Goal: Book appointment/travel/reservation

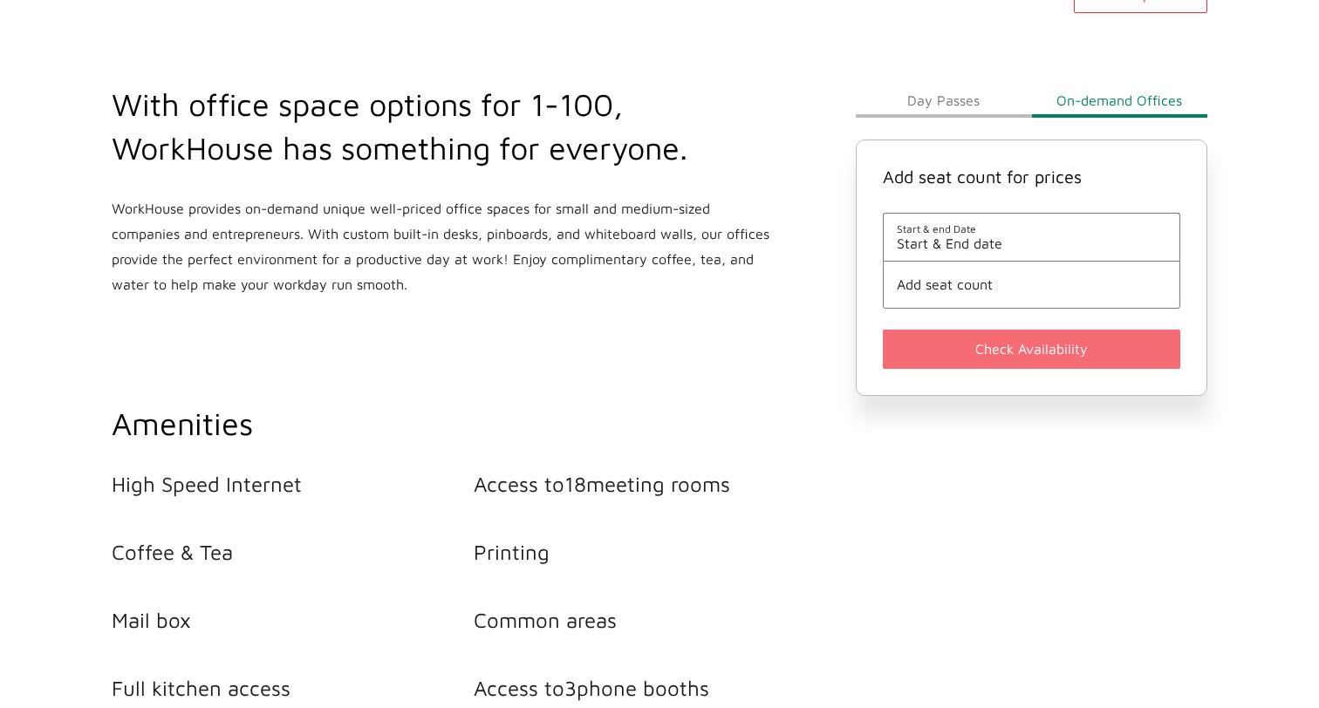
scroll to position [625, 0]
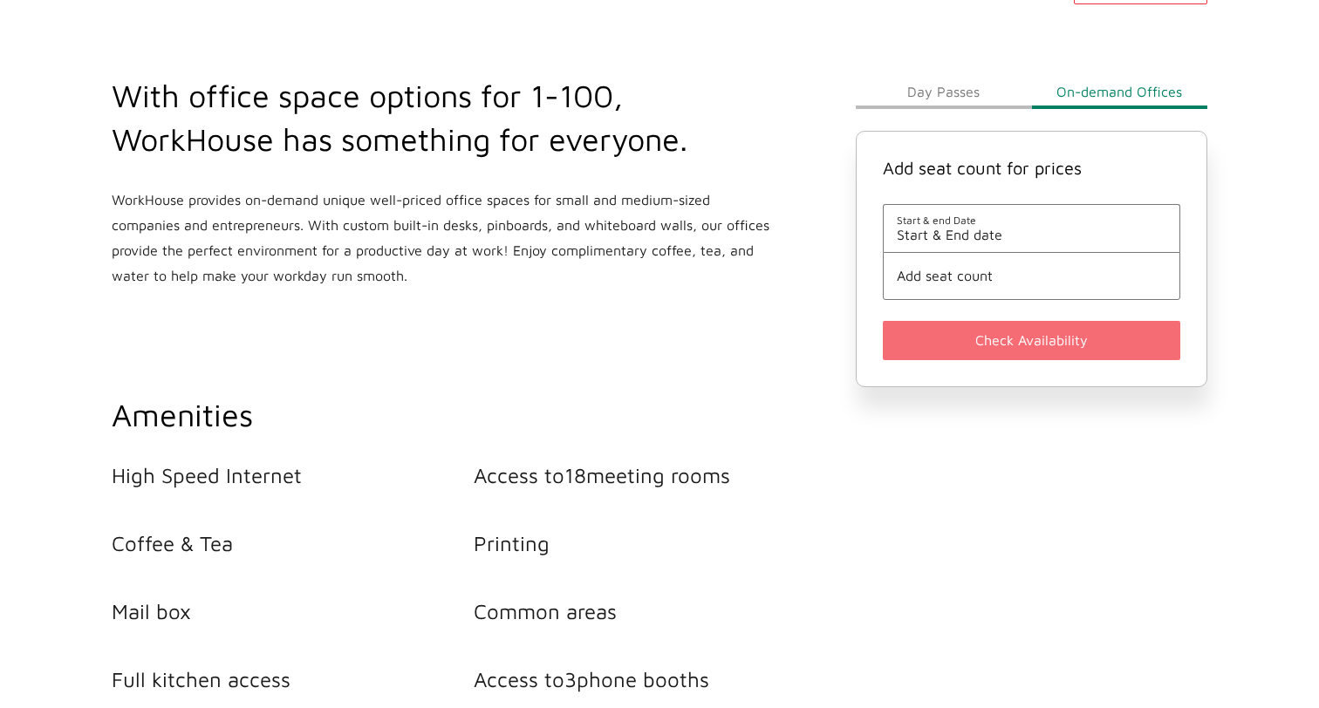
click at [997, 231] on span "Start & End date" at bounding box center [1032, 235] width 270 height 16
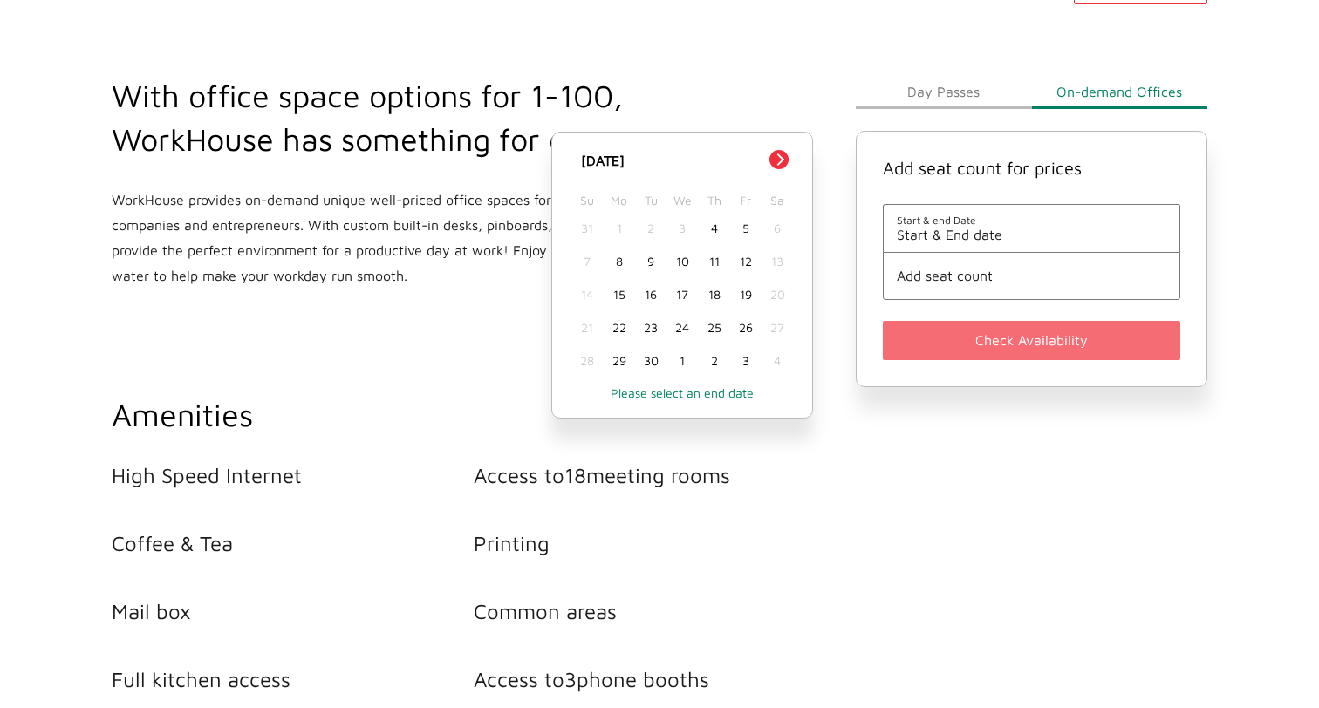
click at [683, 297] on div "17" at bounding box center [681, 294] width 31 height 33
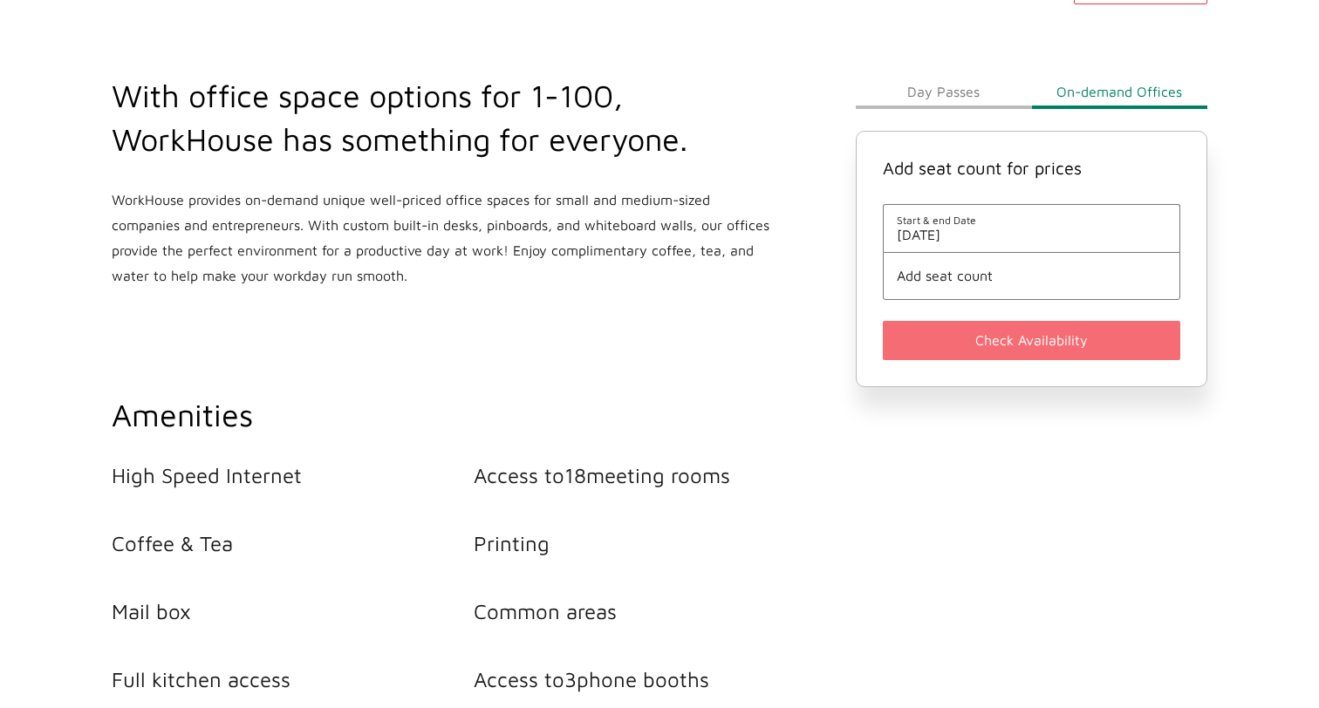
click at [958, 277] on span "Add seat count" at bounding box center [1032, 276] width 270 height 16
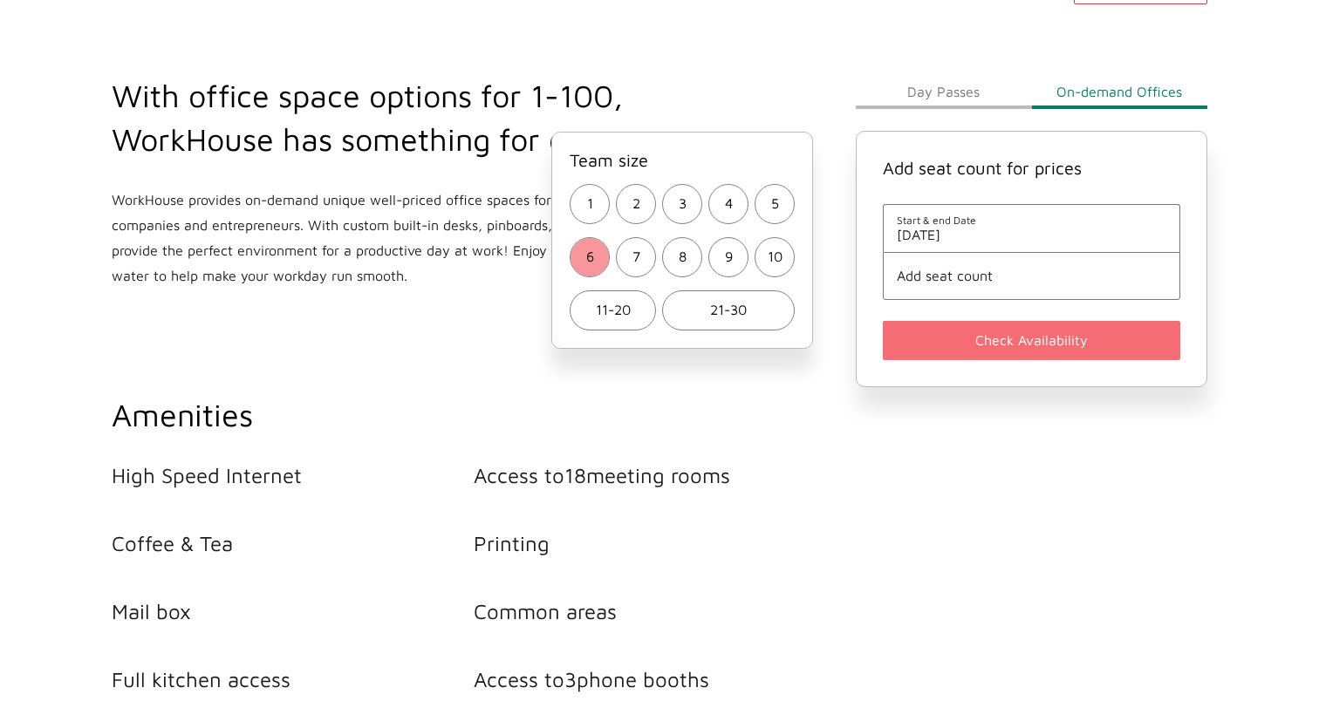
click at [596, 260] on button "6" at bounding box center [590, 257] width 40 height 40
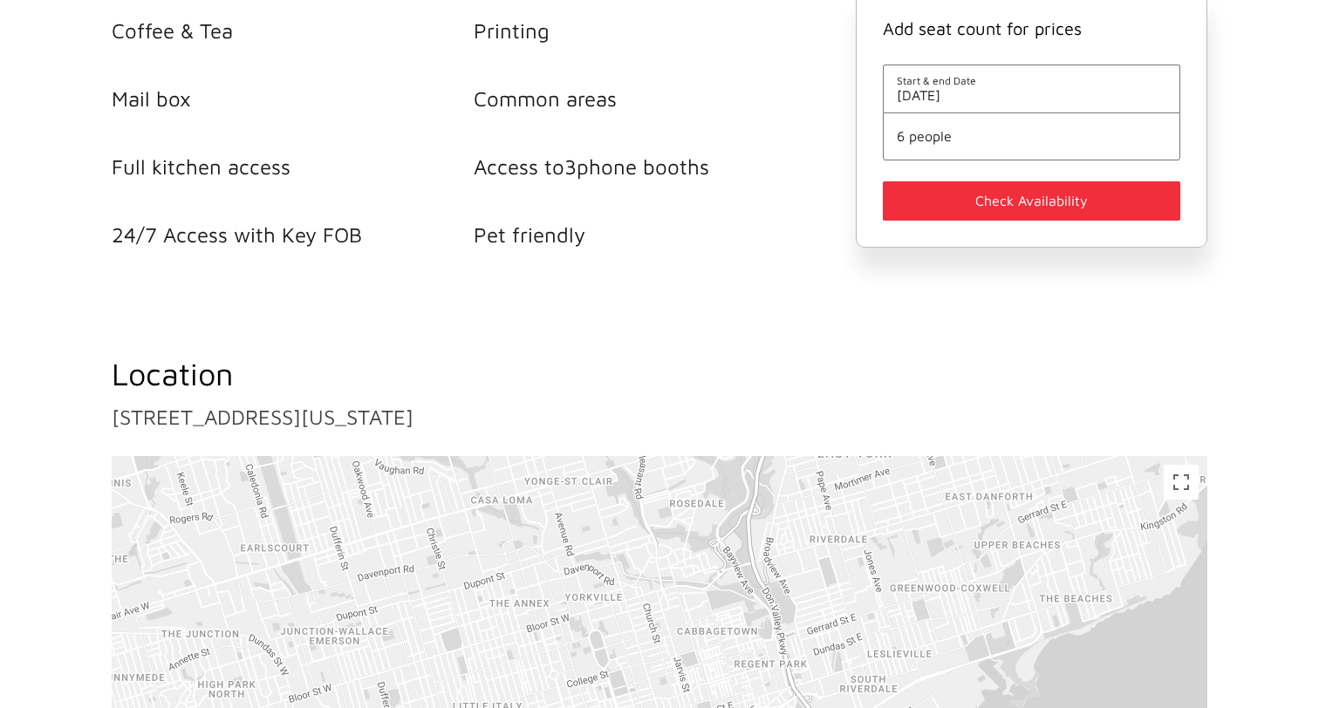
scroll to position [1160, 0]
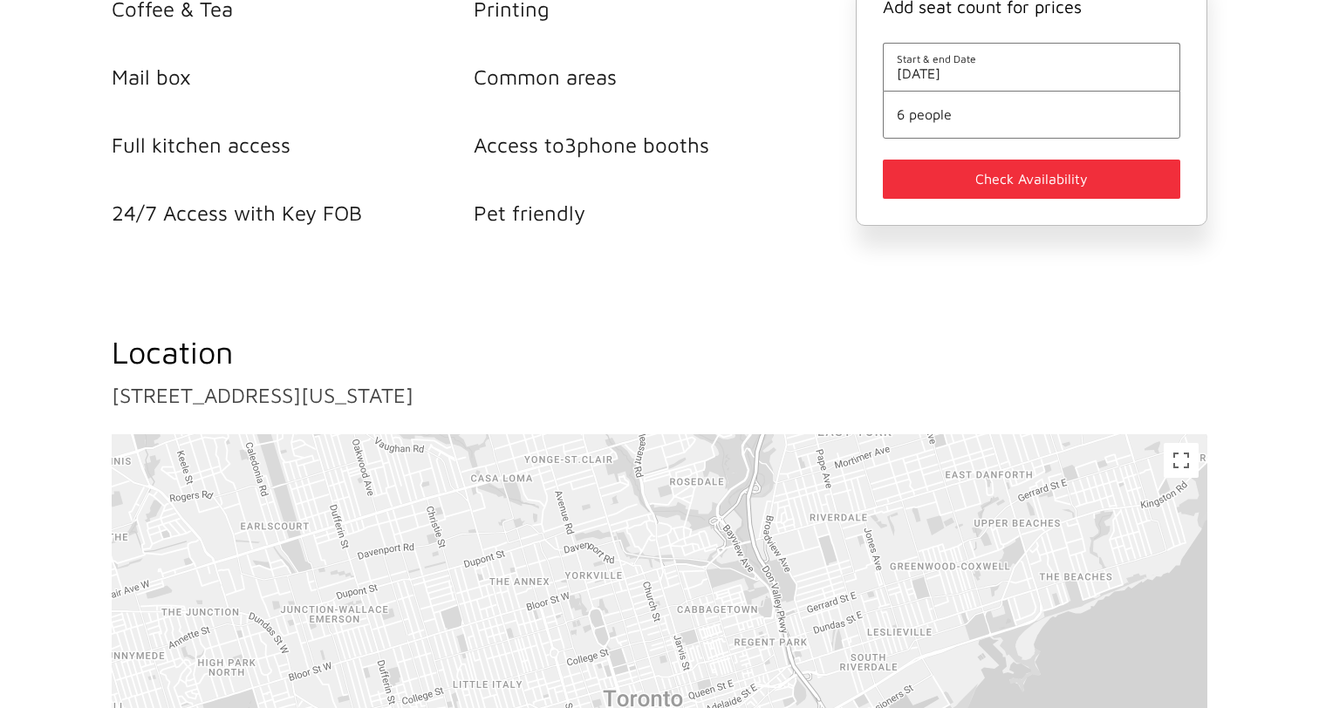
click at [1027, 178] on button "Check Availability" at bounding box center [1031, 179] width 297 height 39
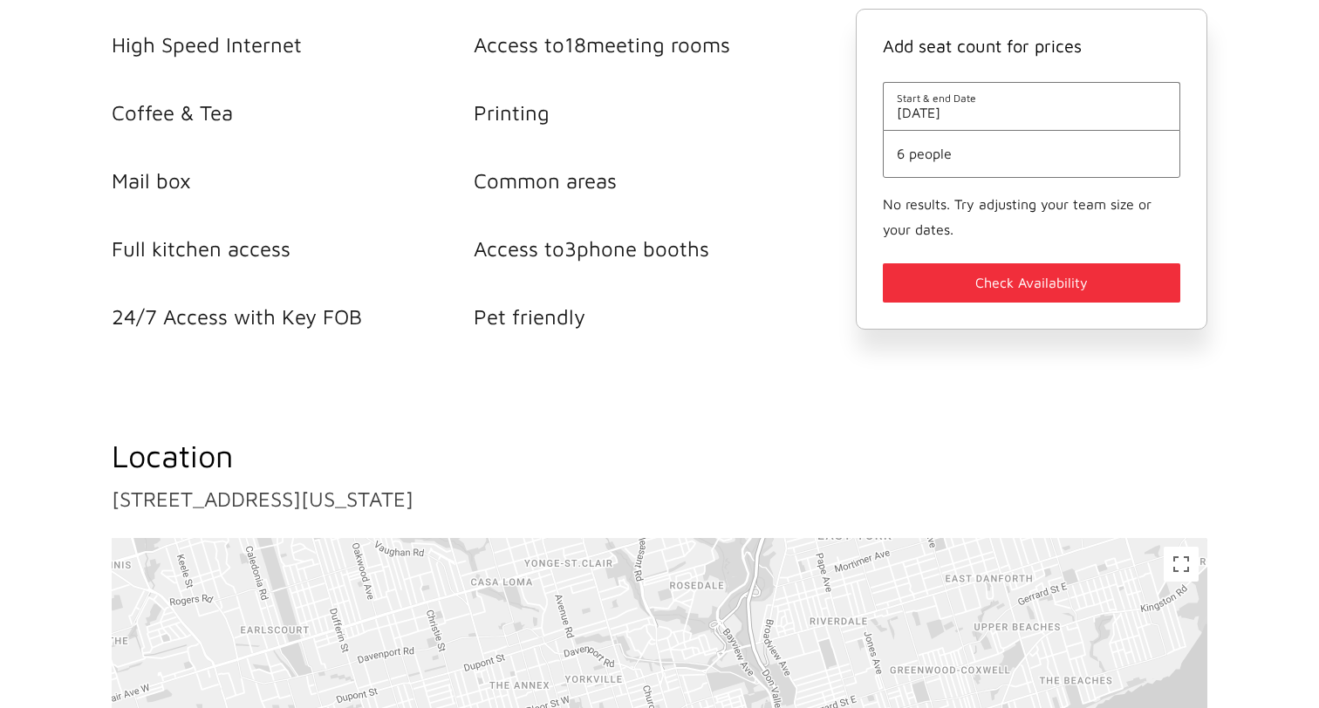
scroll to position [1052, 0]
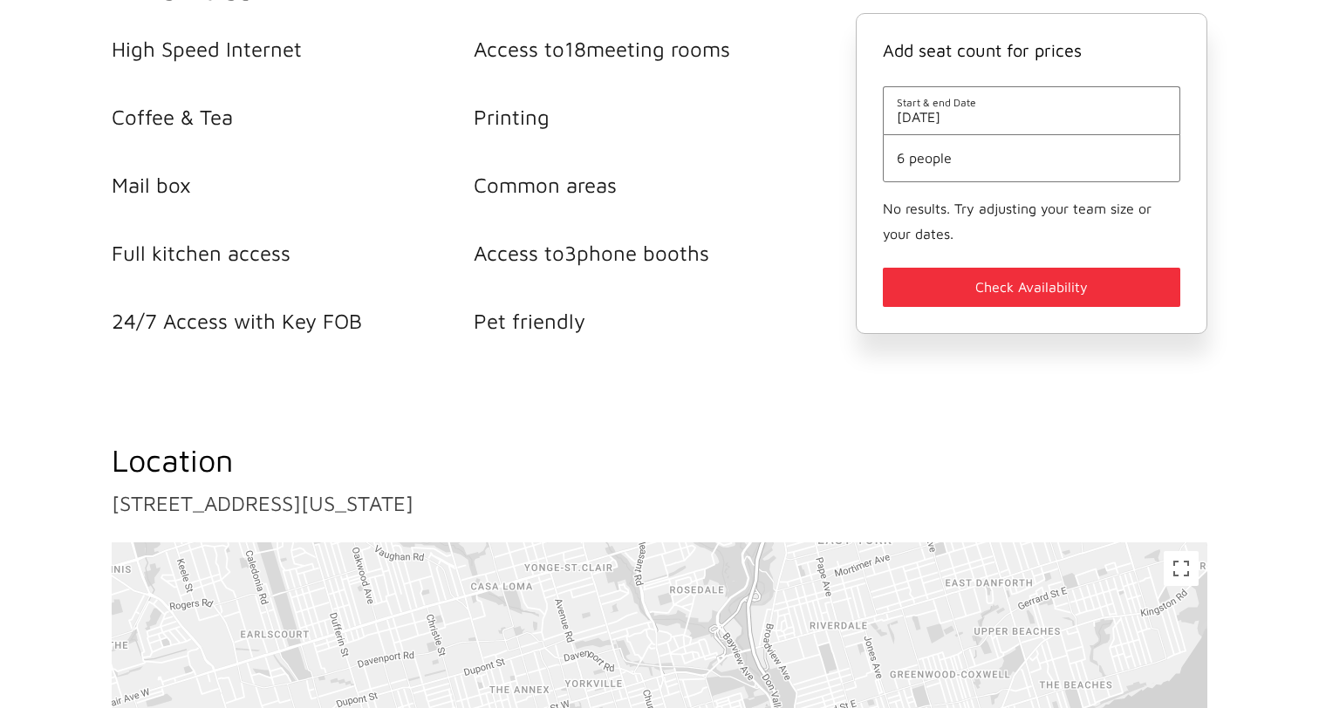
click at [973, 148] on li "6 people" at bounding box center [1031, 158] width 297 height 48
click at [917, 156] on span "6 people" at bounding box center [1032, 158] width 270 height 16
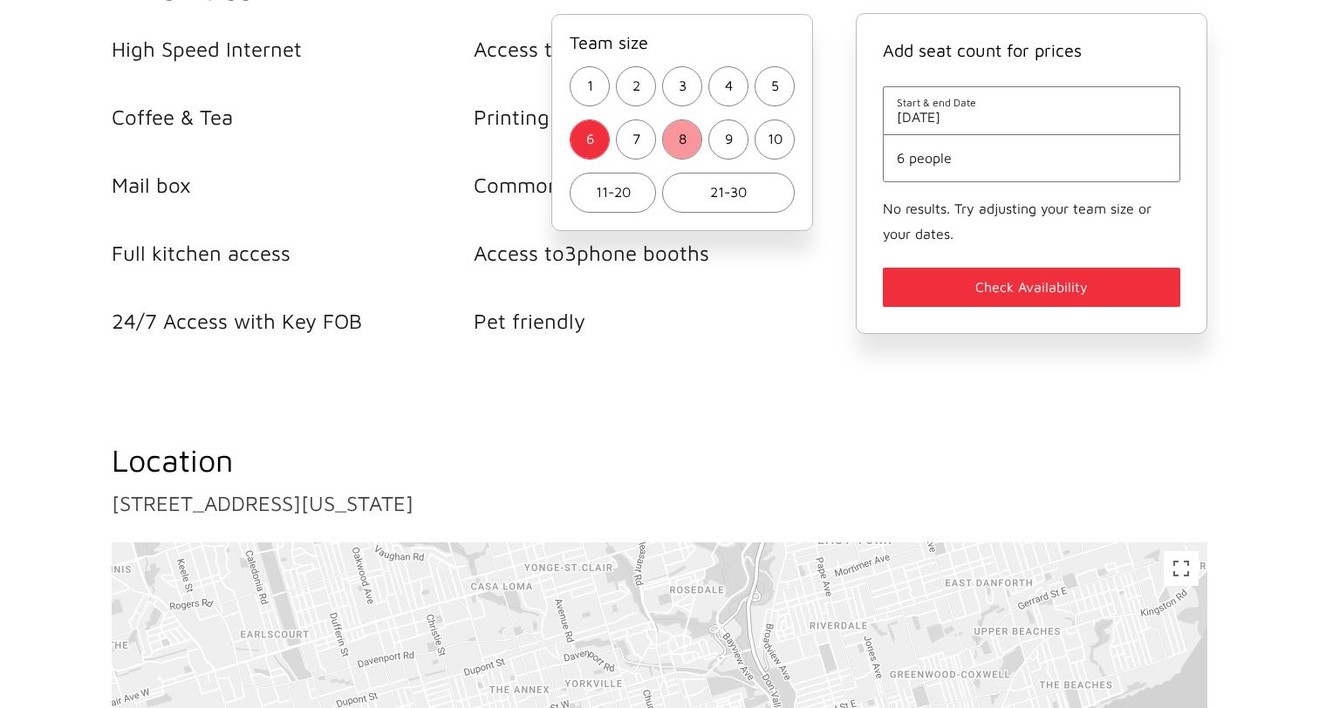
click at [687, 142] on button "8" at bounding box center [682, 140] width 40 height 40
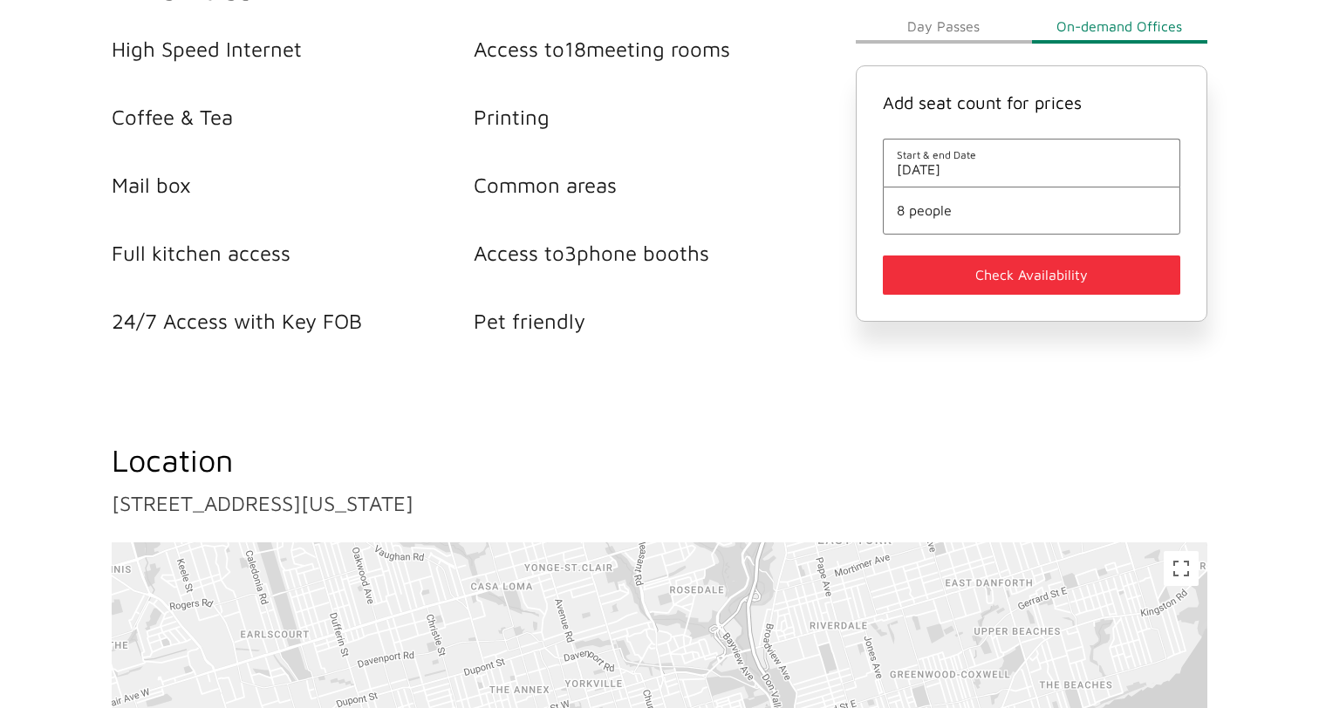
click at [1017, 278] on button "Check Availability" at bounding box center [1031, 275] width 297 height 39
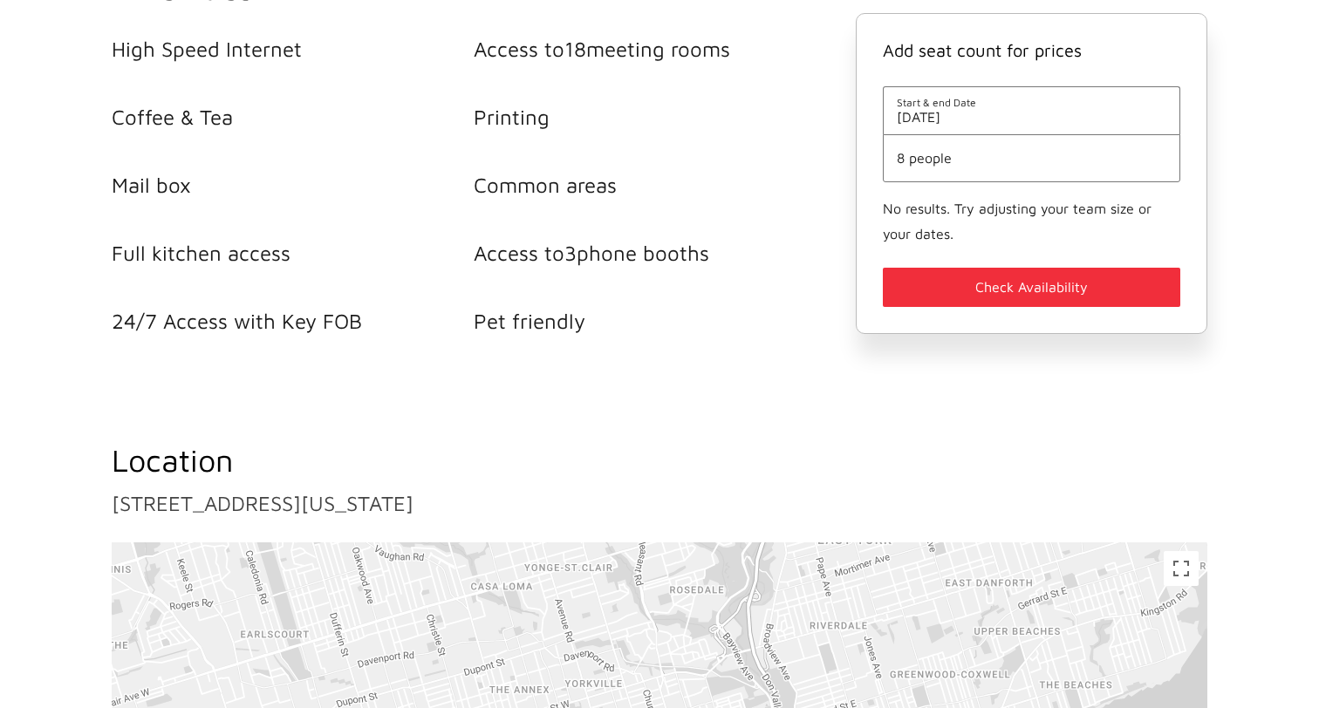
click at [942, 167] on li "8 people" at bounding box center [1031, 158] width 297 height 48
click at [926, 159] on span "8 people" at bounding box center [1032, 158] width 270 height 16
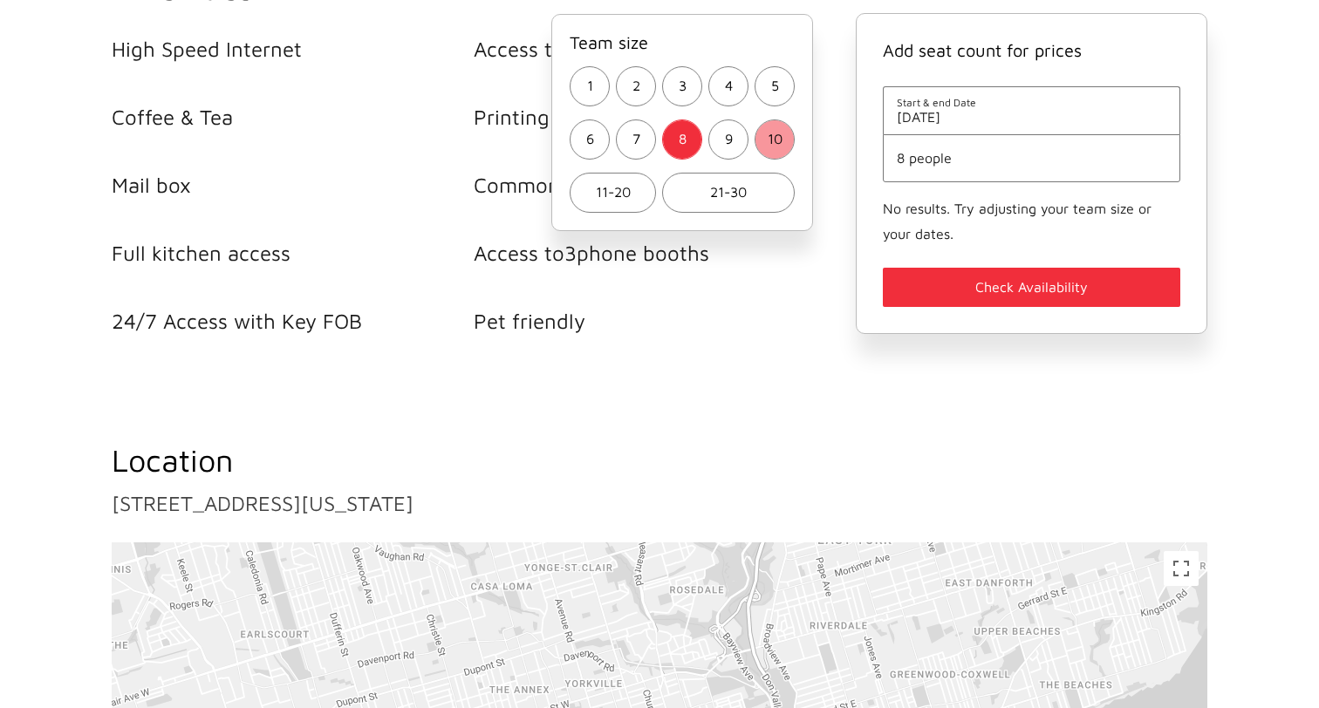
click at [787, 139] on button "10" at bounding box center [775, 140] width 40 height 40
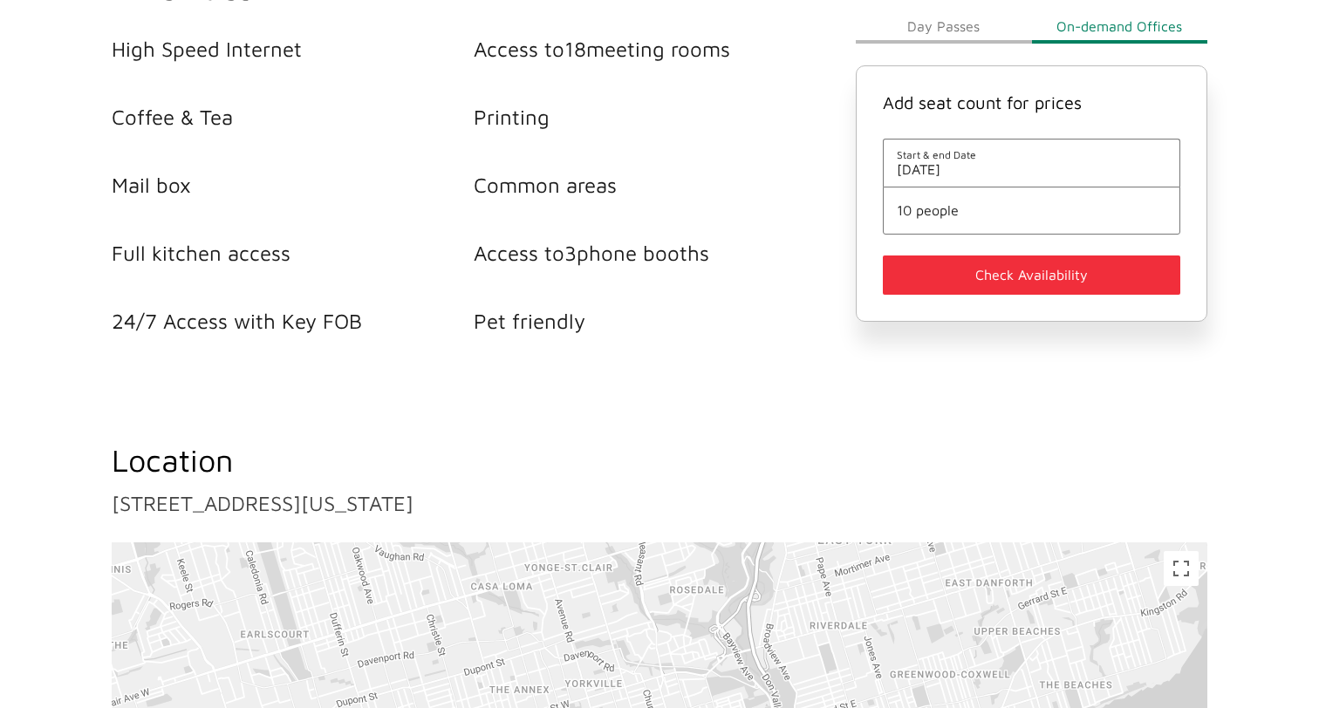
click at [1028, 280] on button "Check Availability" at bounding box center [1031, 275] width 297 height 39
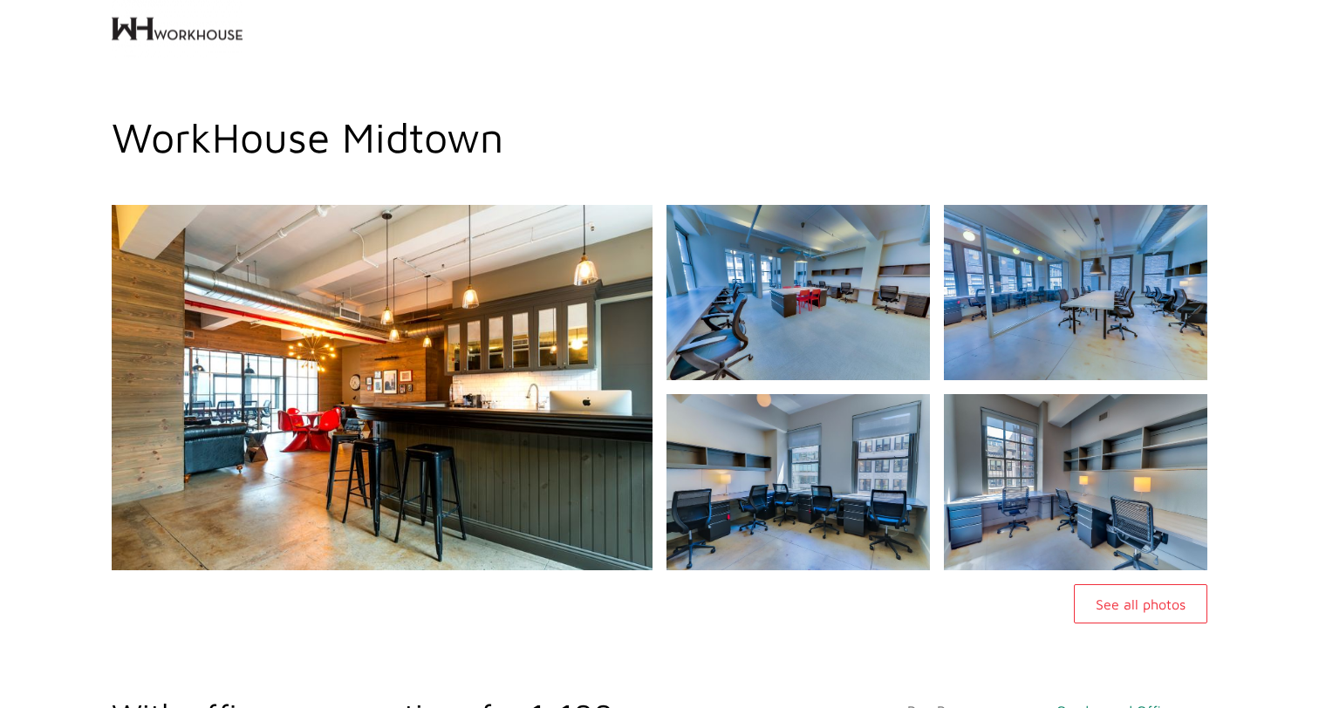
scroll to position [0, 0]
